Goal: Information Seeking & Learning: Learn about a topic

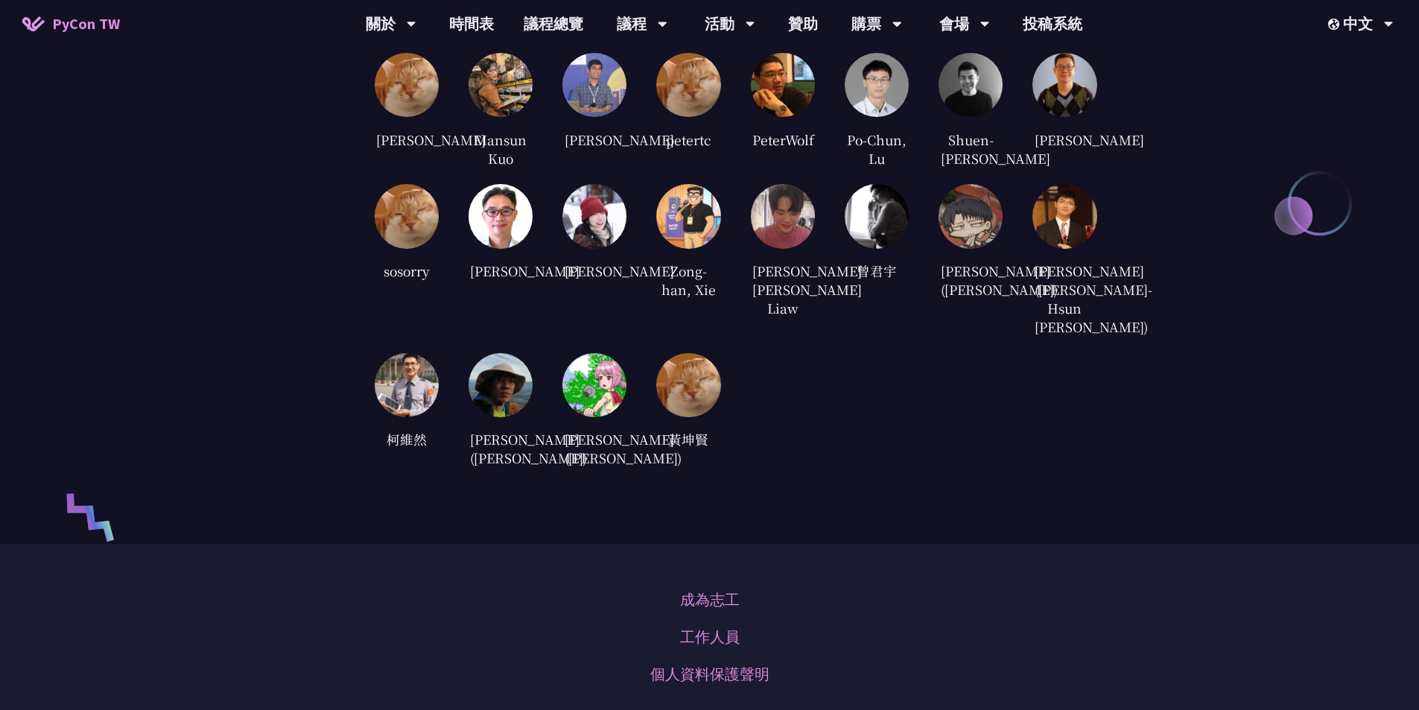
scroll to position [3343, 0]
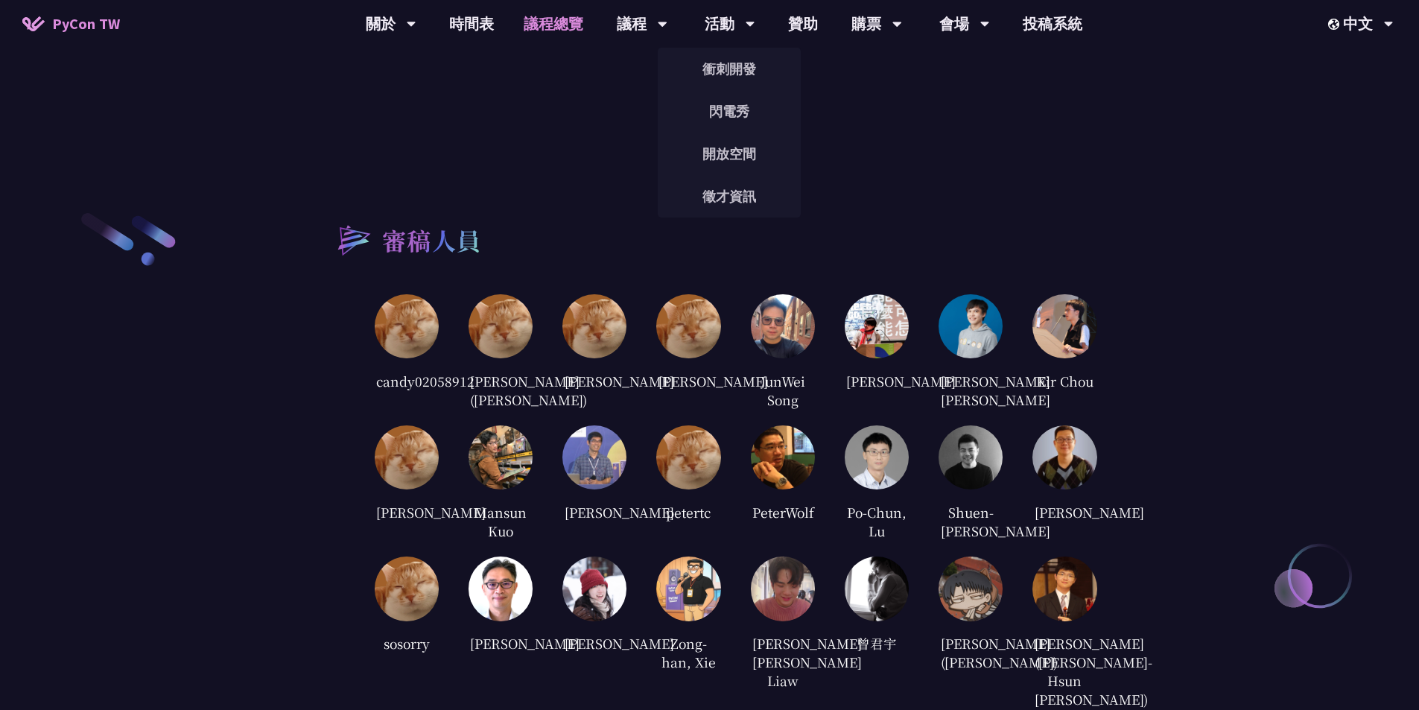
click at [539, 28] on link "議程總覽" at bounding box center [553, 24] width 89 height 48
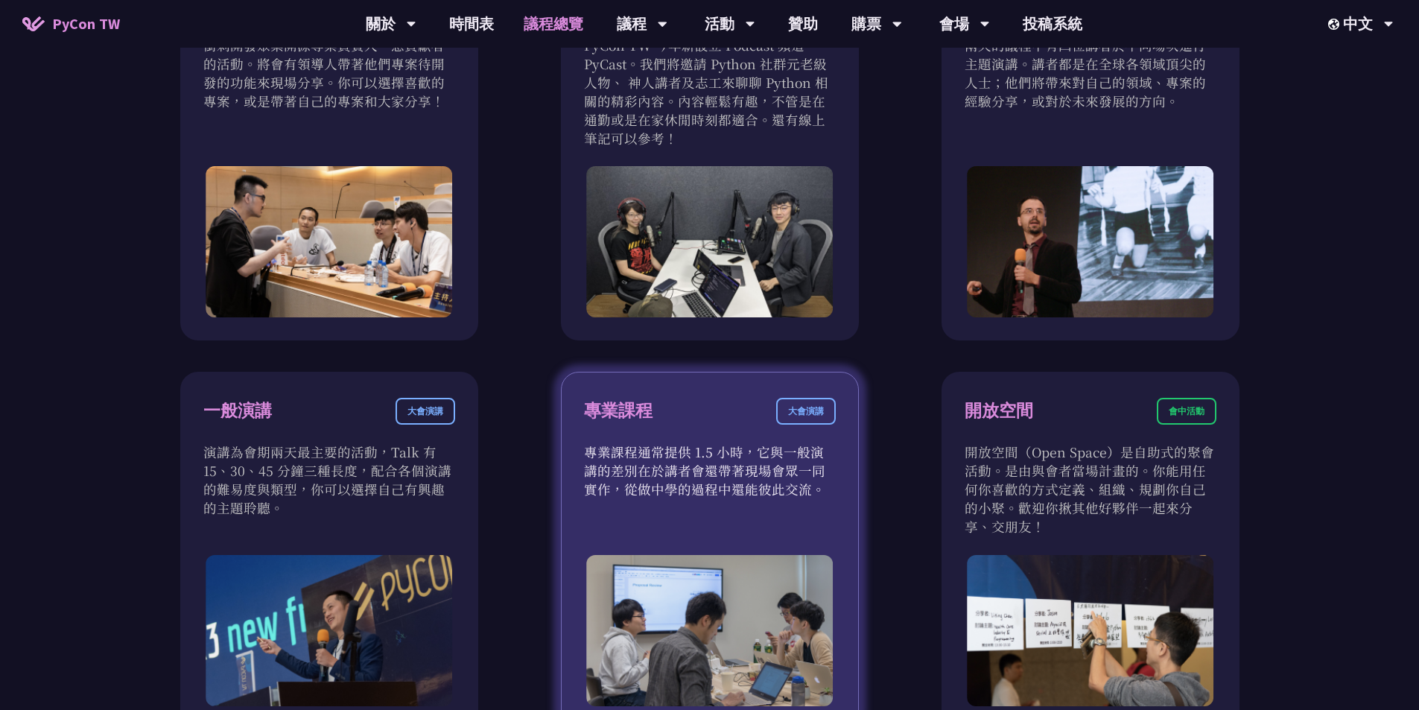
scroll to position [521, 0]
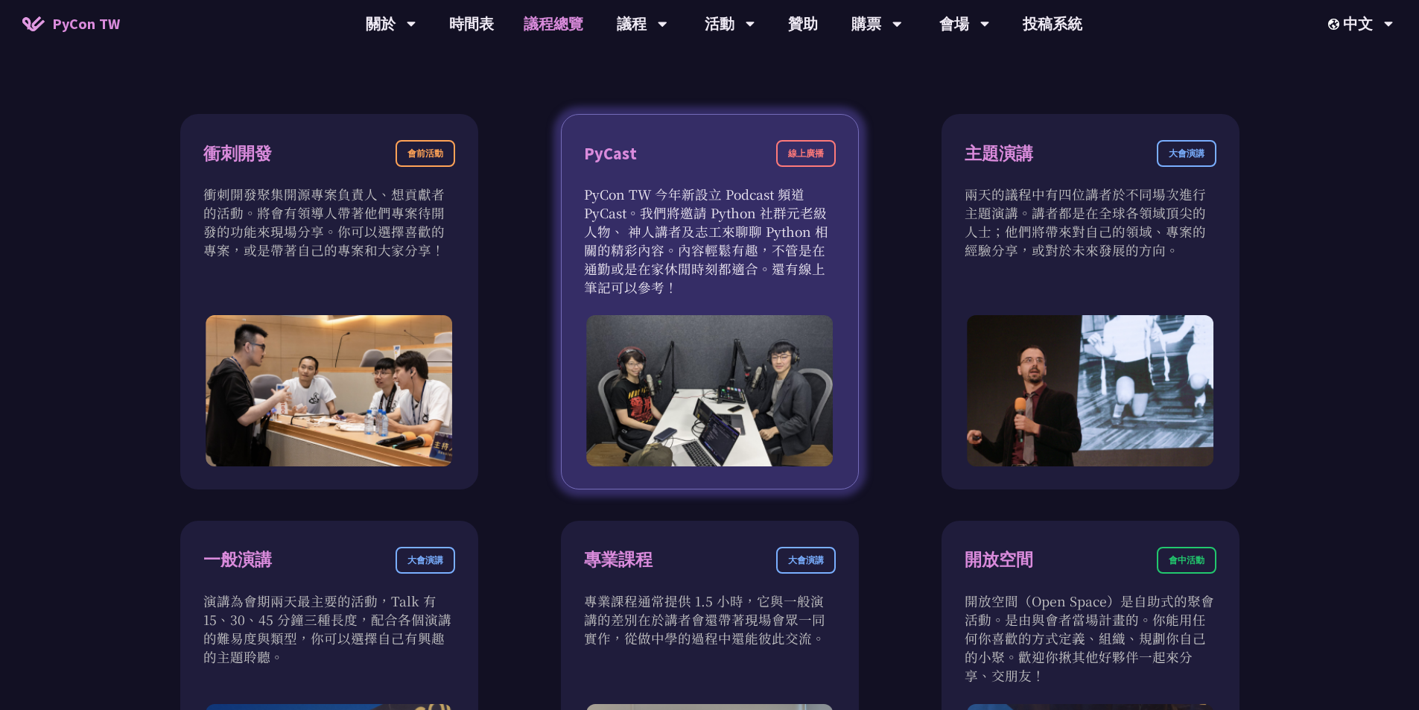
click at [660, 150] on div "PyCast 線上廣播" at bounding box center [710, 162] width 252 height 45
click at [607, 149] on div "PyCast" at bounding box center [610, 154] width 53 height 26
click at [647, 190] on p "PyCon TW 今年新設立 Podcast 頻道 PyCast。我們將邀請 Python 社群元老級人物、 神人講者及志工來聊聊 Python 相關的精彩內…" at bounding box center [710, 241] width 252 height 112
click at [649, 237] on p "PyCon TW 今年新設立 Podcast 頻道 PyCast。我們將邀請 Python 社群元老級人物、 神人講者及志工來聊聊 Python 相關的精彩內…" at bounding box center [710, 241] width 252 height 112
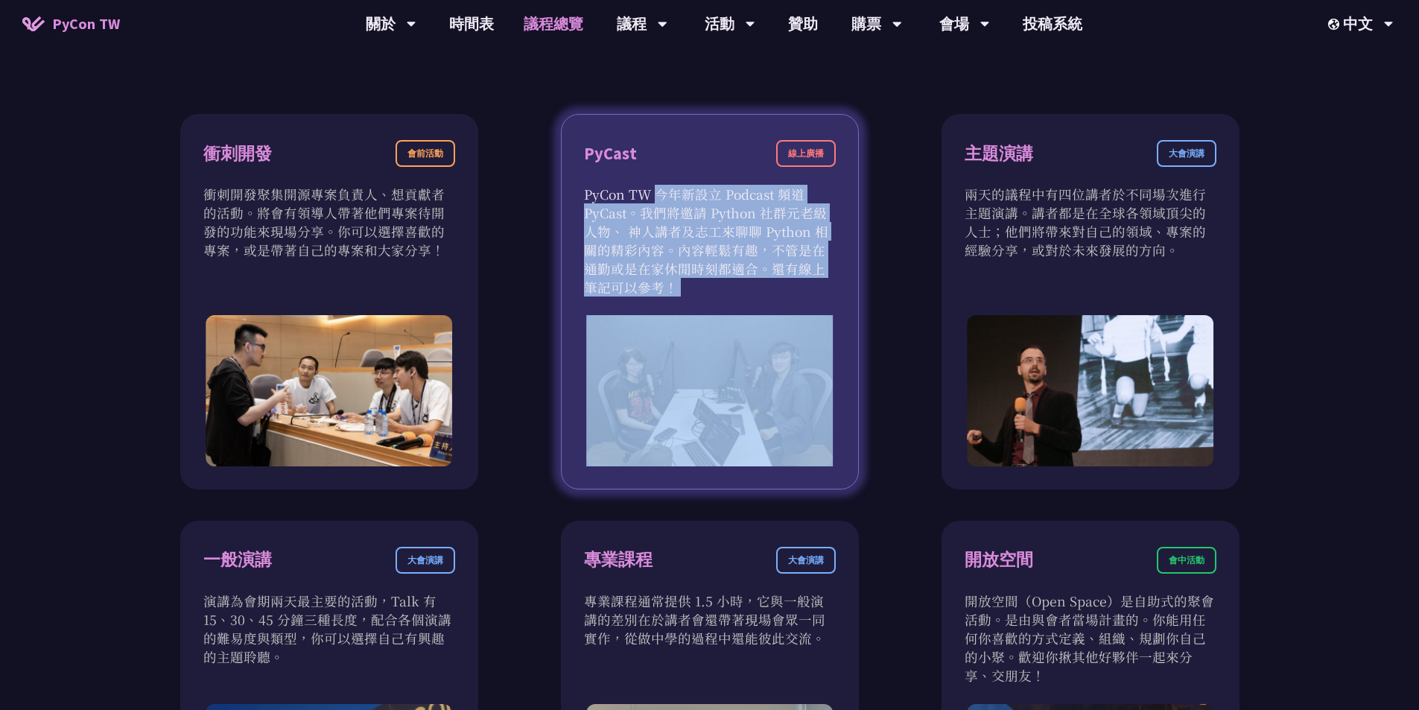
click at [649, 237] on p "PyCon TW 今年新設立 Podcast 頻道 PyCast。我們將邀請 Python 社群元老級人物、 神人講者及志工來聊聊 Python 相關的精彩內…" at bounding box center [710, 241] width 252 height 112
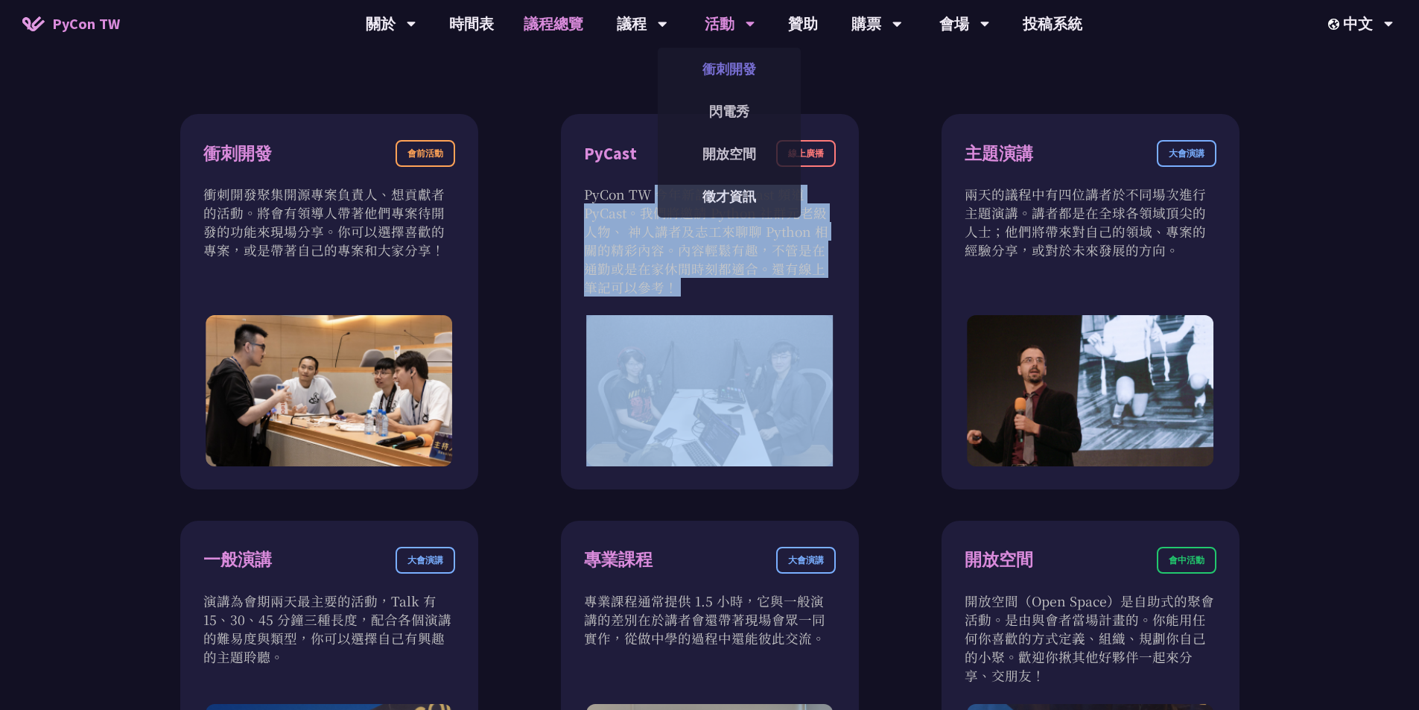
click at [725, 83] on link "衝刺開發" at bounding box center [729, 68] width 143 height 35
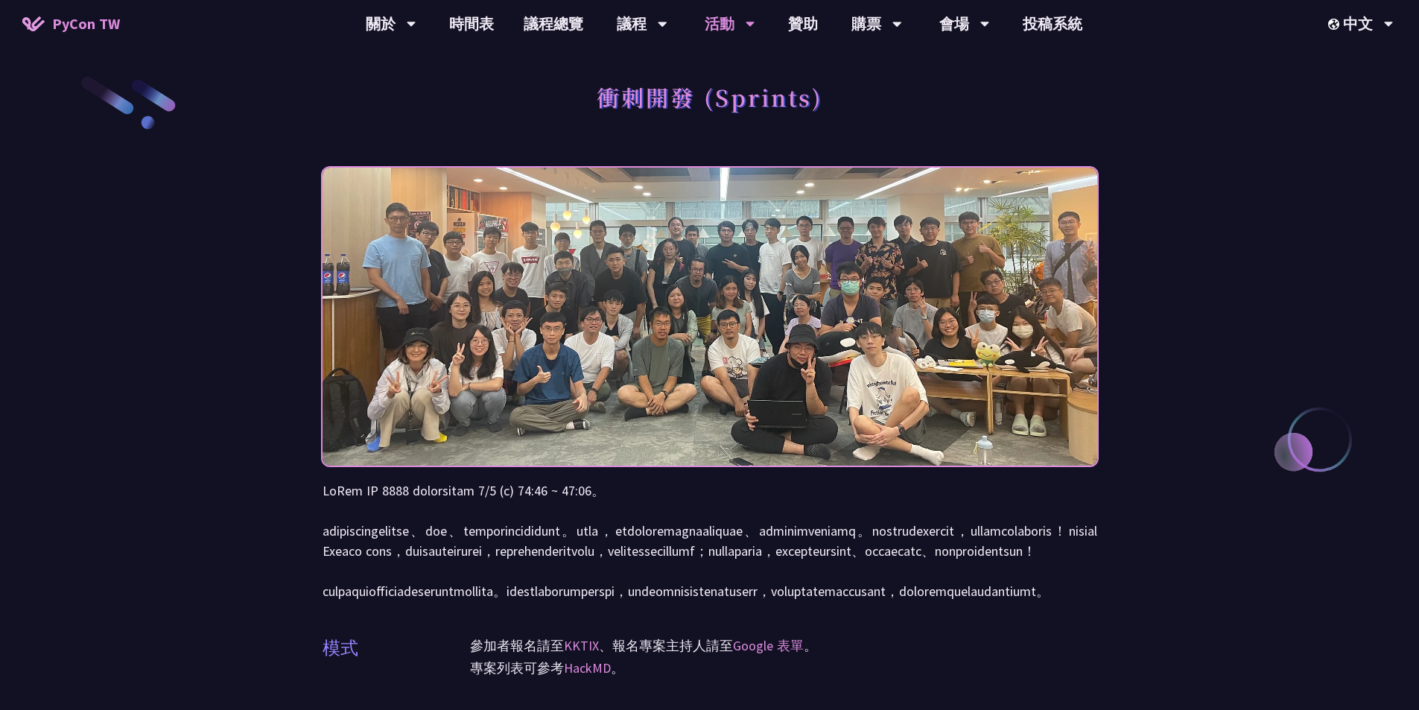
drag, startPoint x: 1346, startPoint y: 234, endPoint x: 1241, endPoint y: 206, distance: 108.6
click at [1346, 234] on div "衝刺開發 (Sprints) 模式 參加者報名請至 KKTIX 、報名專案主持人請至 Google 表單 。 專案列表可參考 HackMD 。" at bounding box center [709, 701] width 1419 height 1402
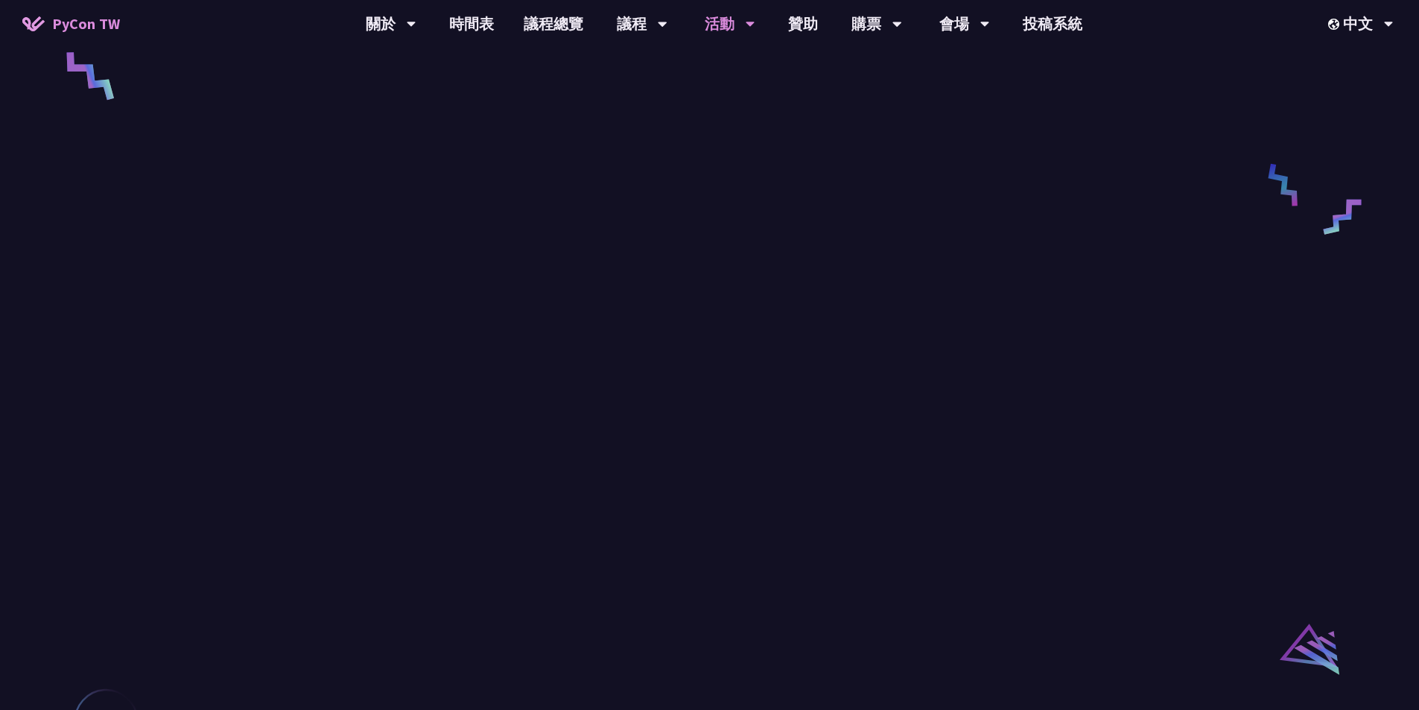
scroll to position [596, 0]
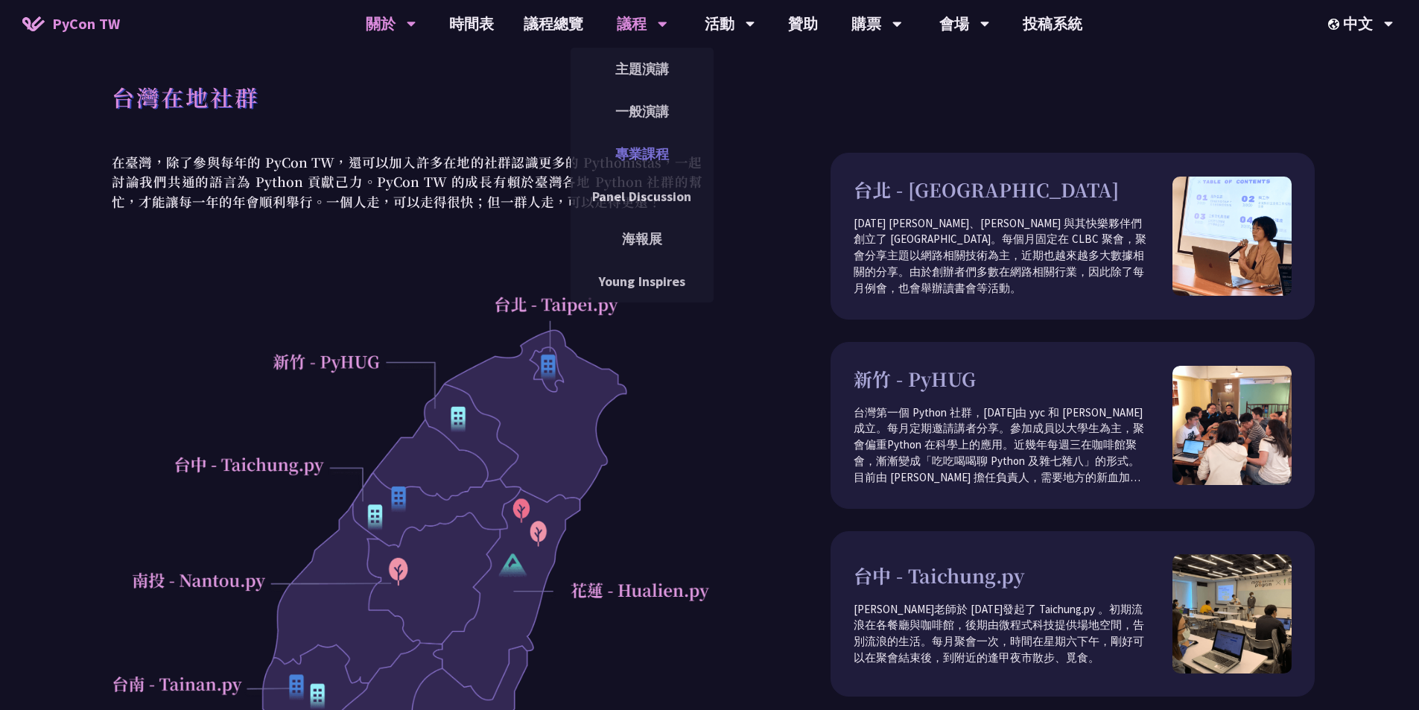
click at [657, 144] on link "專業課程" at bounding box center [642, 153] width 143 height 35
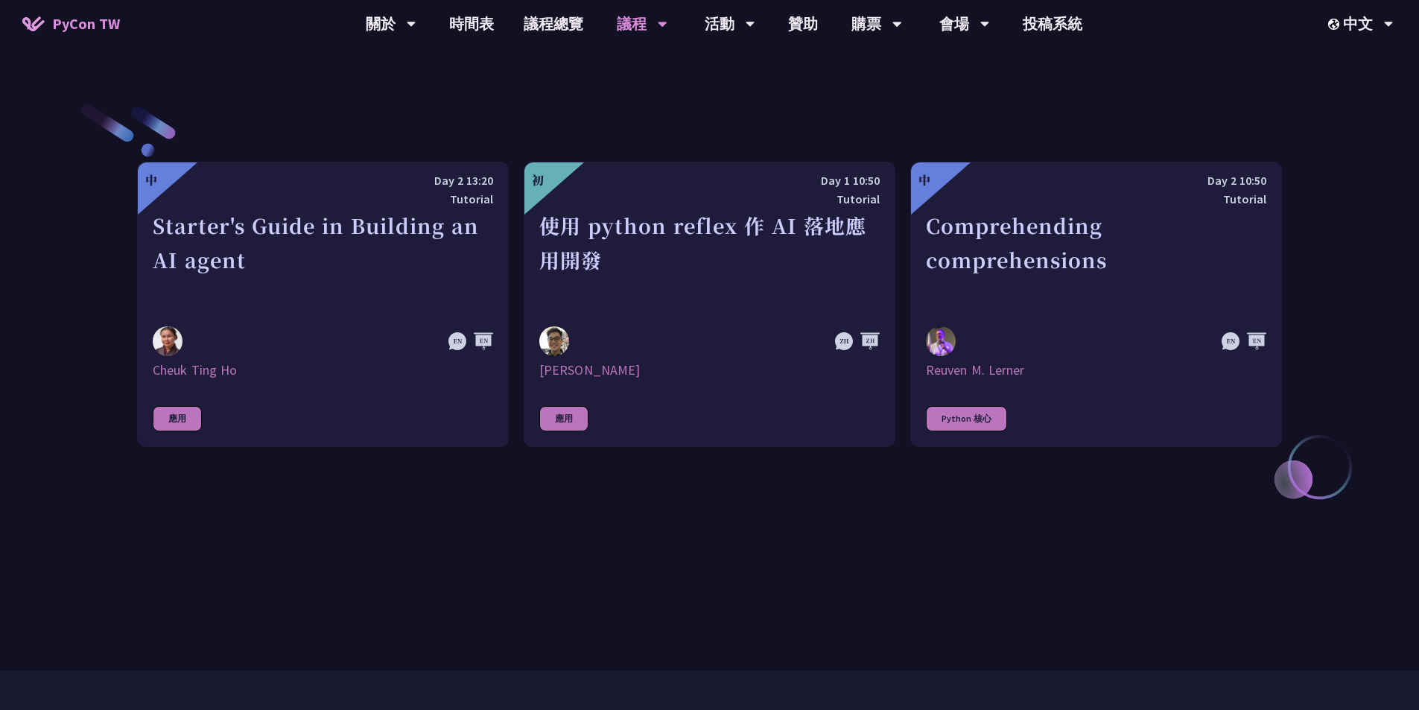
scroll to position [521, 0]
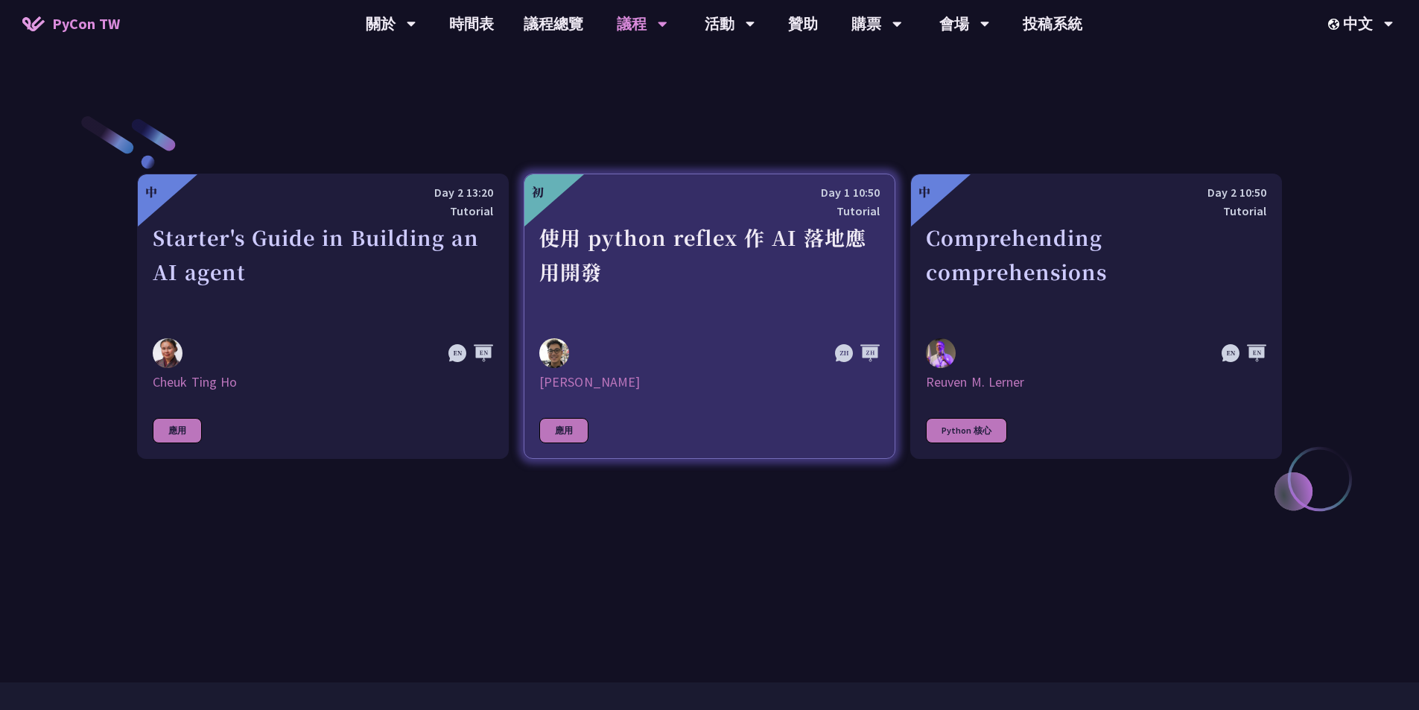
click at [690, 340] on div at bounding box center [658, 353] width 238 height 30
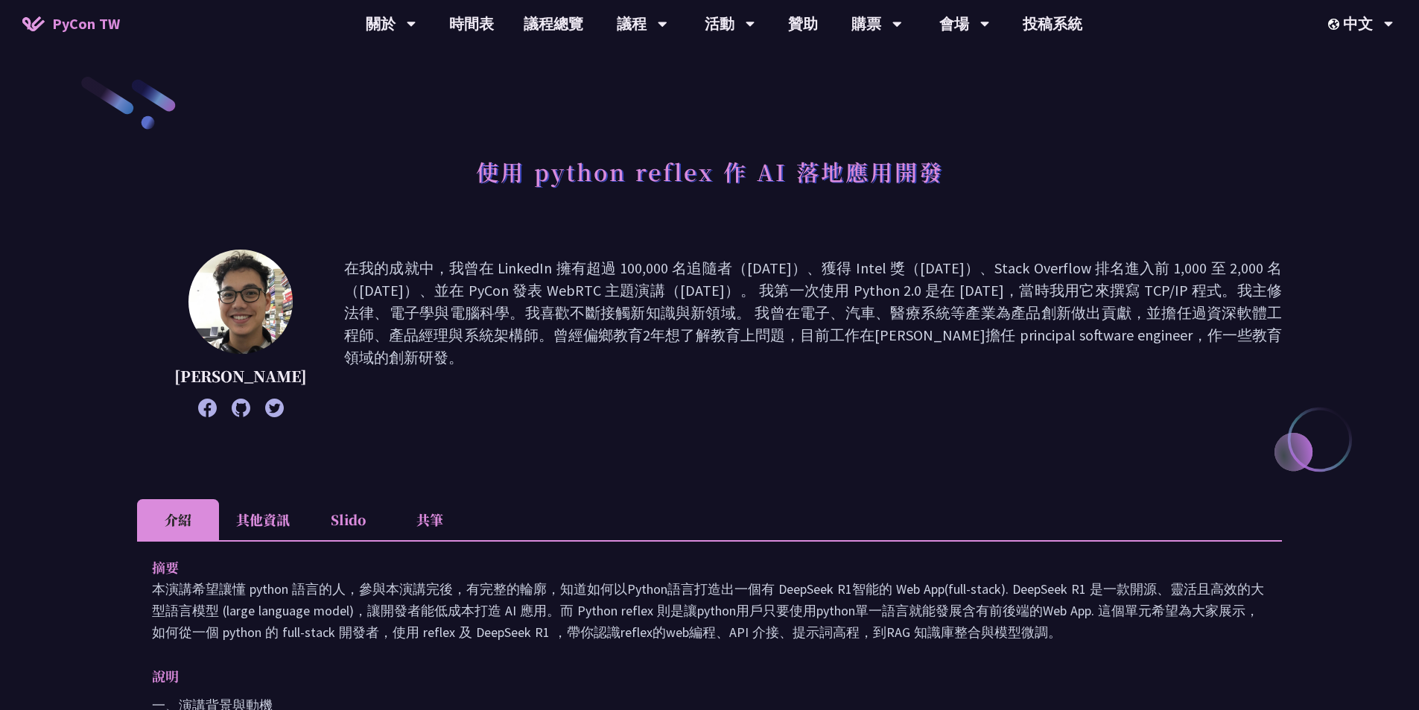
click at [265, 524] on li "其他資訊" at bounding box center [263, 519] width 88 height 41
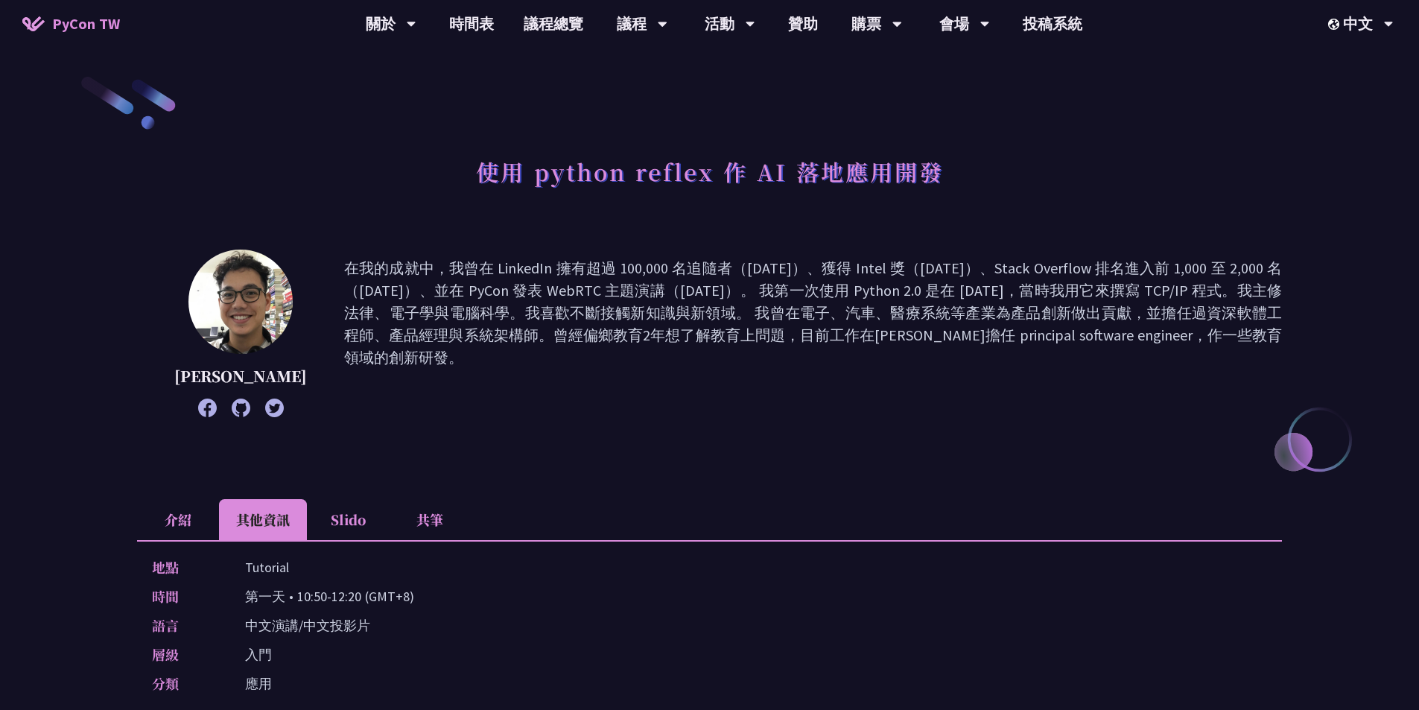
click at [355, 530] on li "Slido" at bounding box center [348, 519] width 82 height 41
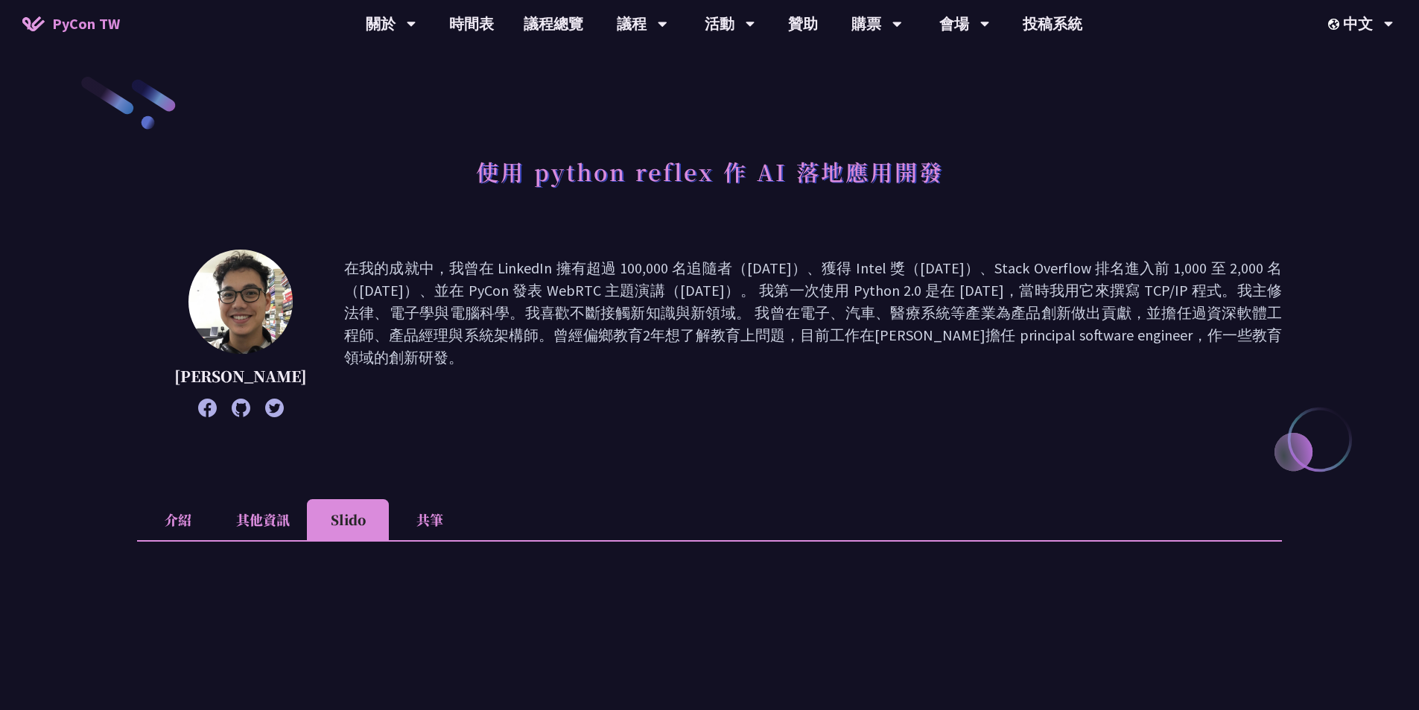
click at [417, 526] on li "共筆" at bounding box center [430, 519] width 82 height 41
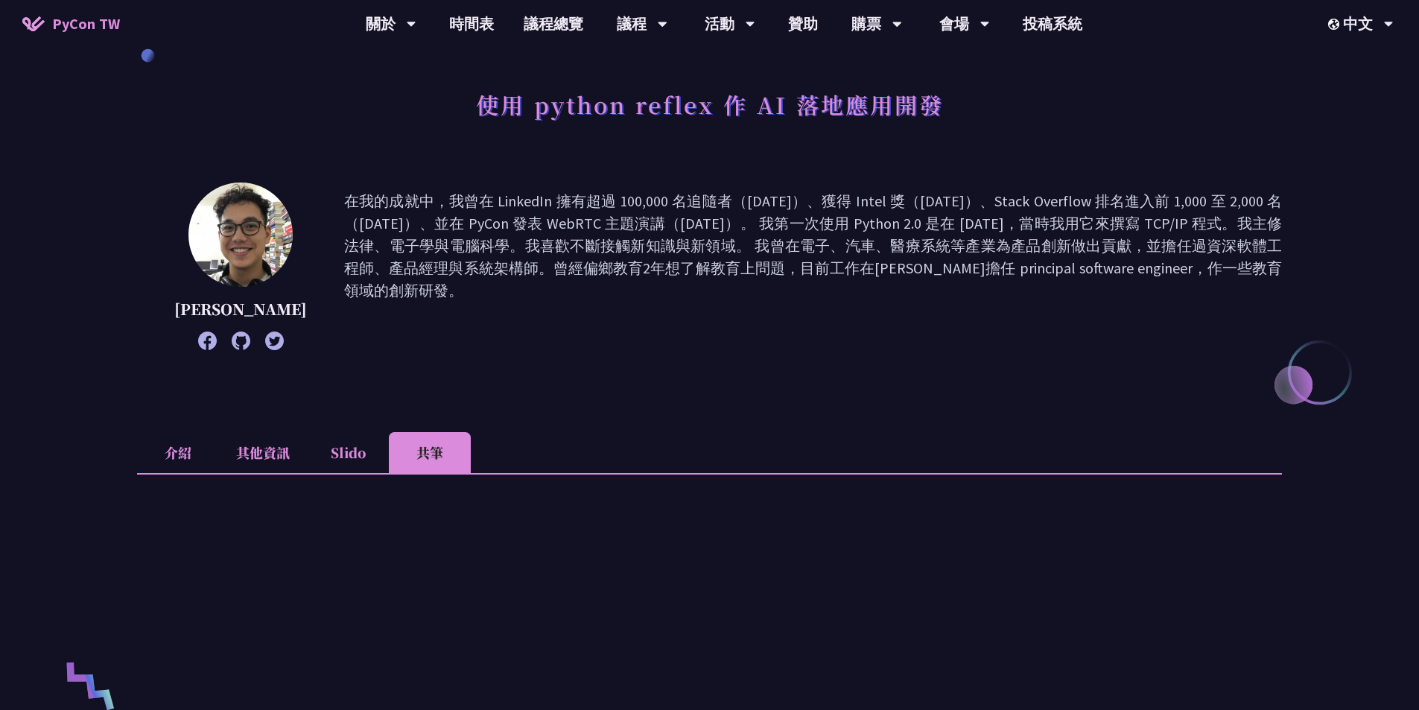
scroll to position [223, 0]
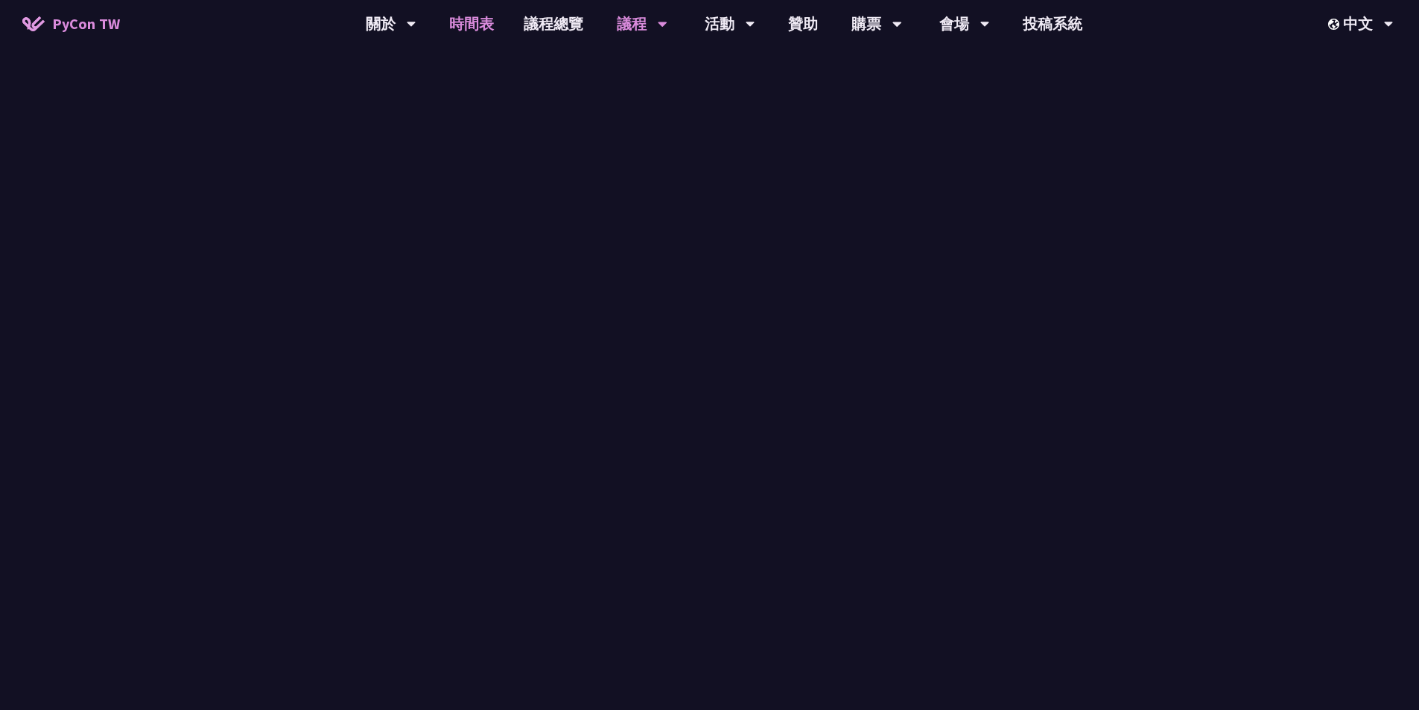
scroll to position [521, 0]
